Goal: Find specific page/section: Find specific page/section

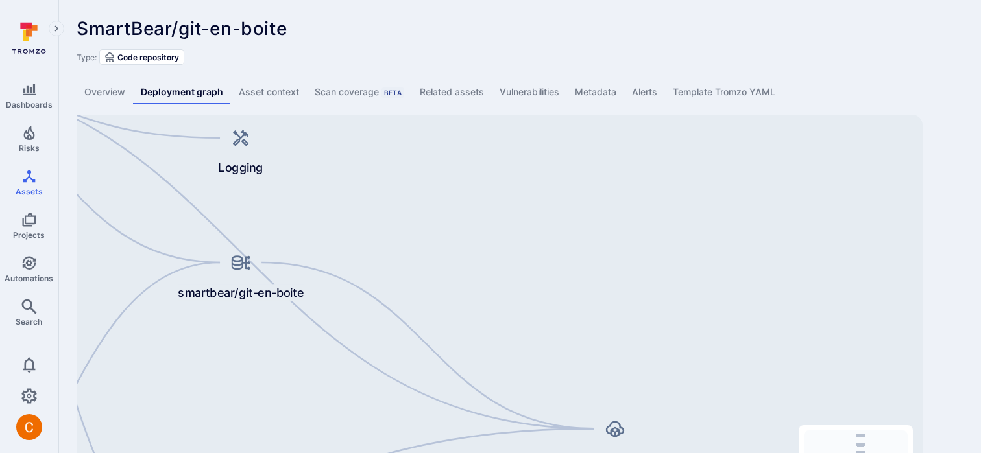
drag, startPoint x: 746, startPoint y: 380, endPoint x: 449, endPoint y: 308, distance: 306.2
click at [449, 308] on div "git-en-boite-server smartbear/git-en-boite Git-en-Boite Server git-en-boite Git…" at bounding box center [500, 319] width 846 height 409
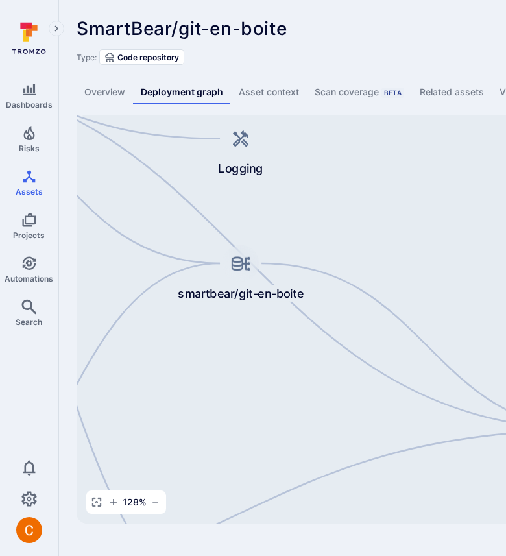
click at [494, 26] on div "SmartBear/git-en-boite ... Show more" at bounding box center [404, 28] width 654 height 21
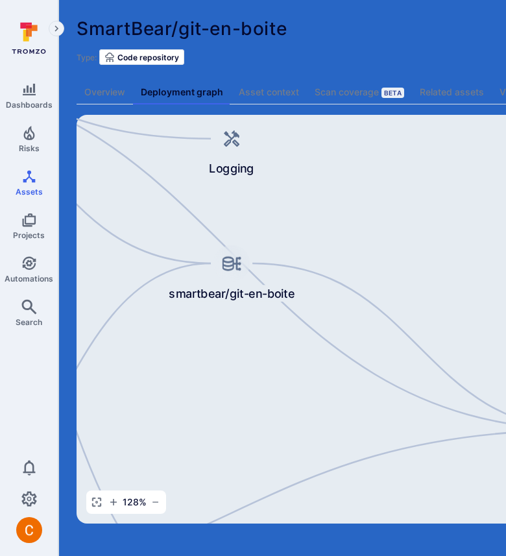
drag, startPoint x: 380, startPoint y: 362, endPoint x: 388, endPoint y: 363, distance: 7.8
click at [387, 363] on div "git-en-boite-server smartbear/git-en-boite Git-en-Boite Server git-en-boite Git…" at bounding box center [500, 319] width 846 height 409
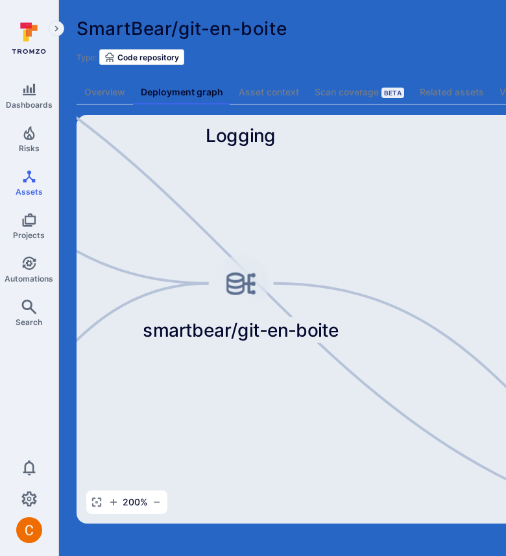
click at [362, 36] on div "SmartBear/git-en-boite ... Show more" at bounding box center [404, 28] width 654 height 21
click at [429, 38] on div "SmartBear/git-en-boite ... Show more" at bounding box center [404, 28] width 654 height 21
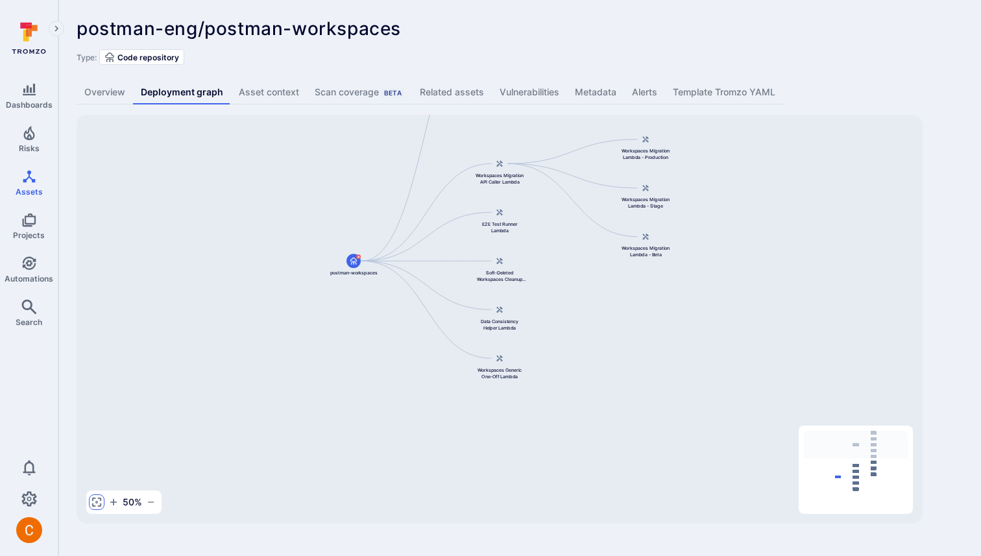
click at [93, 502] on icon "button" at bounding box center [96, 502] width 10 height 10
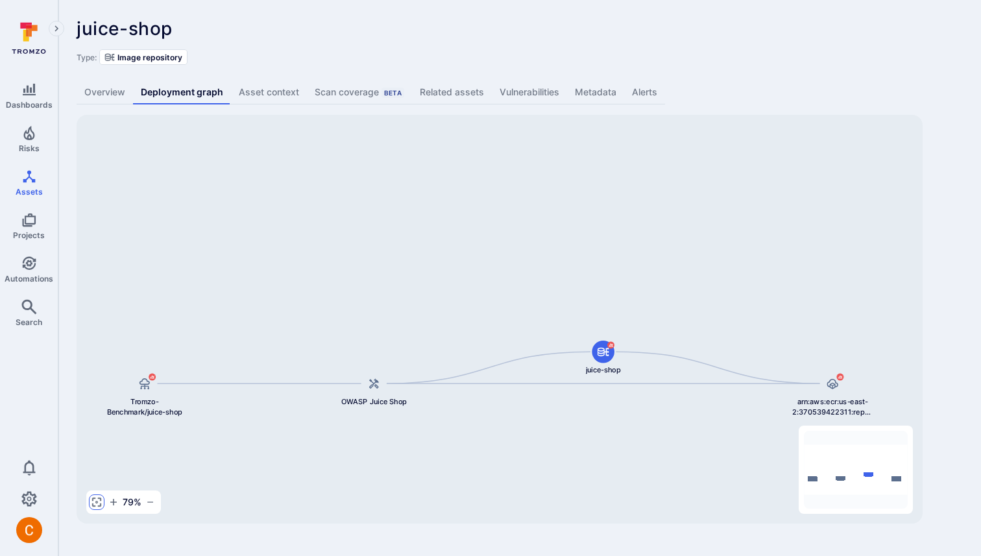
click at [99, 453] on button "button" at bounding box center [97, 502] width 16 height 16
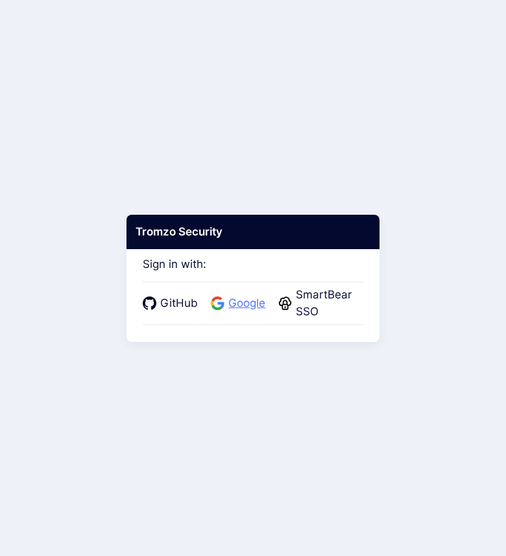
click at [228, 308] on span "Google" at bounding box center [246, 303] width 45 height 17
